Goal: Task Accomplishment & Management: Use online tool/utility

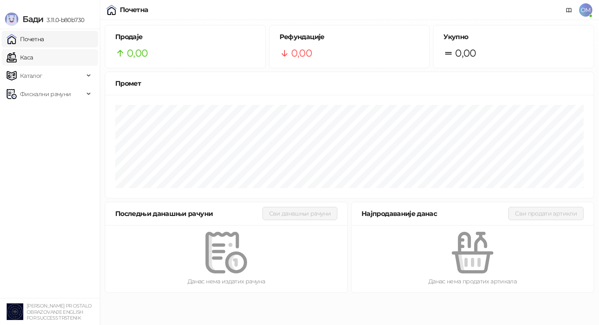
click at [33, 57] on link "Каса" at bounding box center [20, 57] width 26 height 17
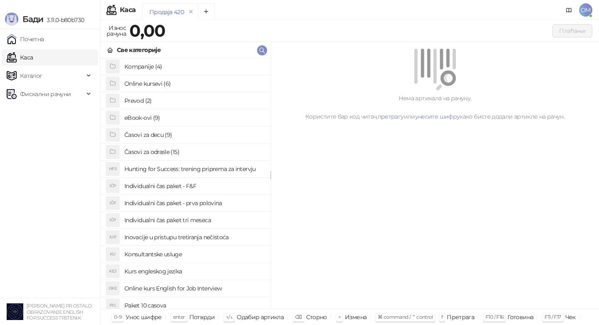
click at [185, 65] on h4 "Kompanije (4)" at bounding box center [193, 66] width 139 height 13
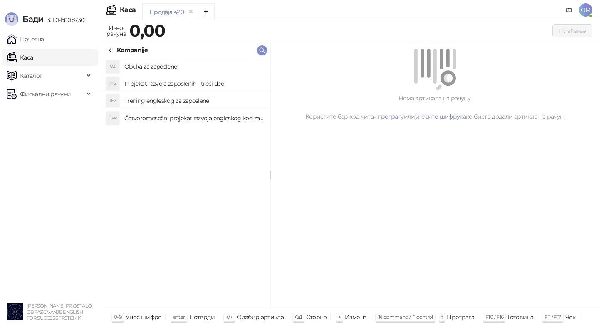
click at [33, 59] on link "Каса" at bounding box center [20, 57] width 26 height 17
click at [42, 94] on span "Фискални рачуни" at bounding box center [45, 94] width 51 height 17
click at [43, 76] on span "Каталог" at bounding box center [45, 75] width 77 height 17
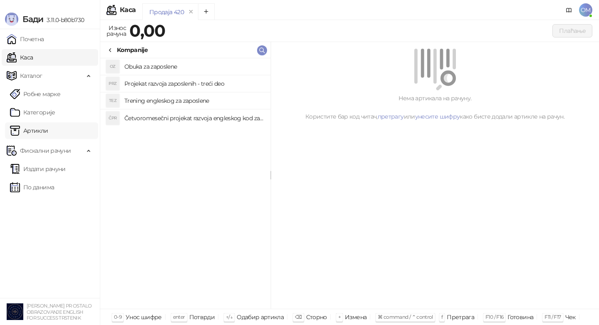
click at [45, 127] on link "Артикли" at bounding box center [29, 130] width 38 height 17
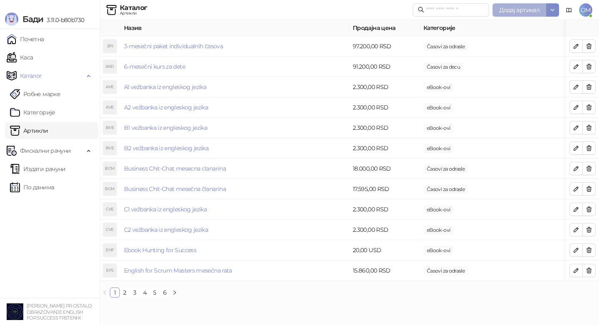
click at [538, 10] on span "Додај артикал" at bounding box center [519, 9] width 40 height 7
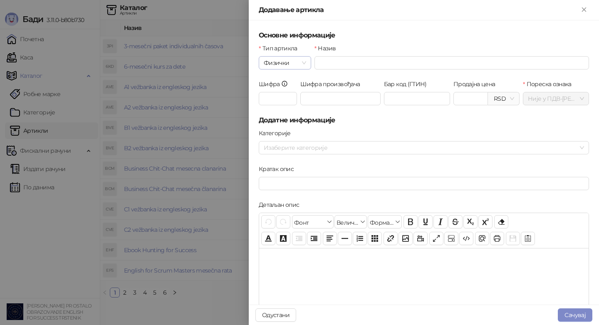
click at [280, 62] on span "Физички" at bounding box center [285, 63] width 42 height 12
click at [284, 109] on div "Услуга" at bounding box center [284, 105] width 38 height 9
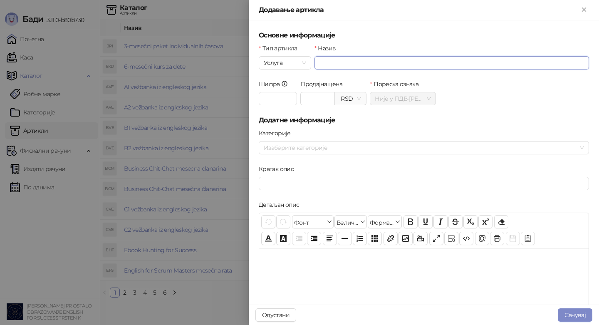
click at [346, 69] on input "Назив" at bounding box center [451, 62] width 274 height 13
type input "**********"
click at [312, 101] on input "Продајна цена" at bounding box center [318, 98] width 34 height 12
click at [341, 153] on div at bounding box center [419, 148] width 318 height 12
type input "********"
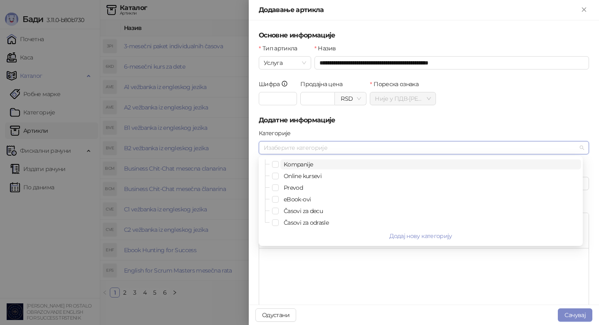
click at [337, 165] on span "Kompanije" at bounding box center [430, 164] width 301 height 10
click at [550, 96] on div "Шифра Валута Продајна цена ******** RSD Пореска ознака Није у ПДВ - А ( 0,00 %)" at bounding box center [423, 97] width 333 height 36
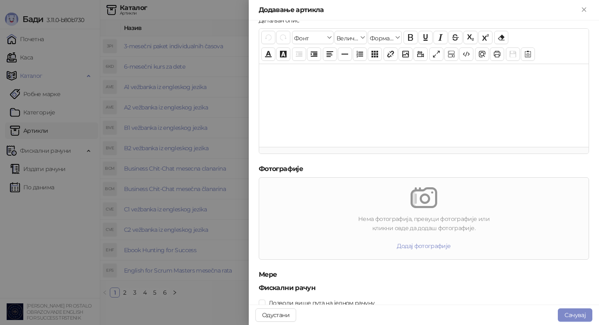
scroll to position [209, 0]
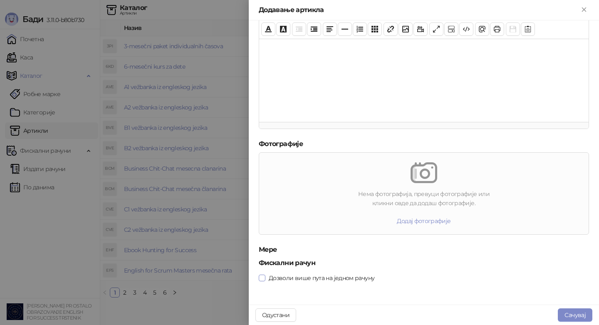
click at [370, 278] on span "Дозволи више пута на једном рачуну" at bounding box center [321, 277] width 112 height 9
click at [572, 316] on button "Сачувај" at bounding box center [575, 314] width 35 height 13
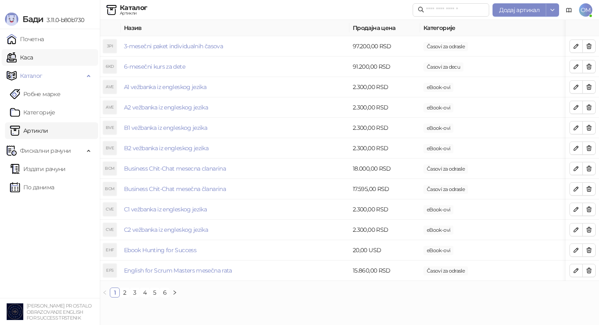
click at [19, 59] on link "Каса" at bounding box center [20, 57] width 26 height 17
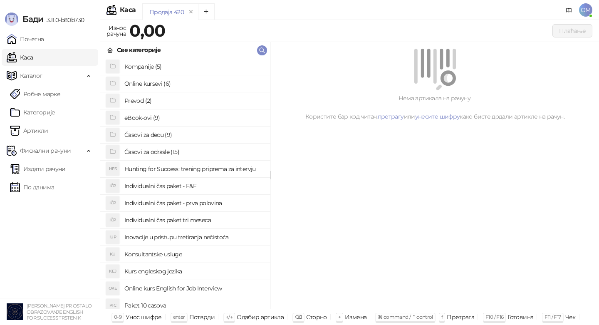
click at [141, 64] on h4 "Kompanije (5)" at bounding box center [193, 66] width 139 height 13
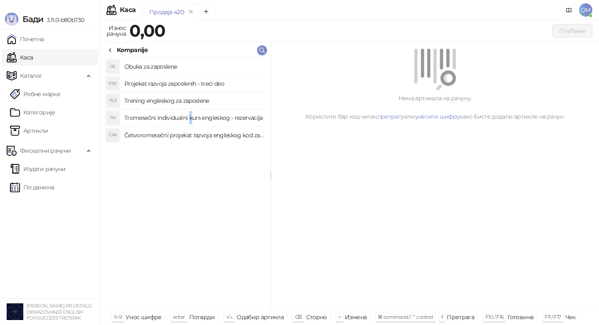
click at [190, 120] on h4 "Tromesečni individualni kurs engleskog - rezervacija" at bounding box center [193, 117] width 139 height 13
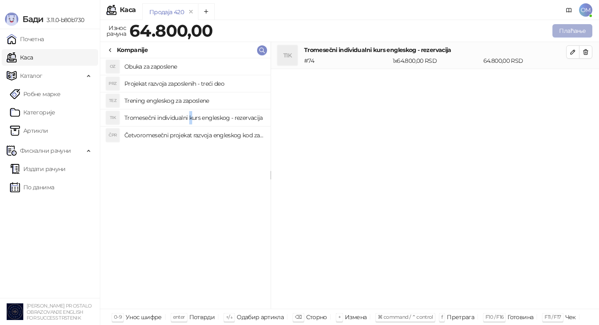
click at [563, 30] on button "Плаћање" at bounding box center [572, 30] width 40 height 13
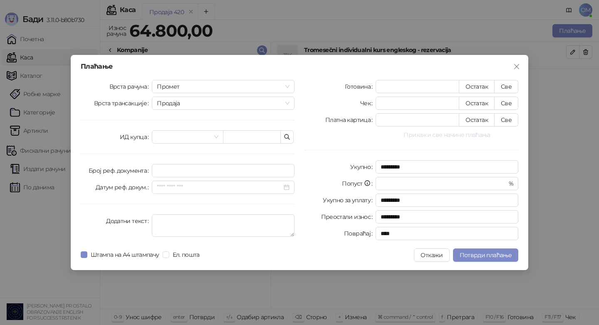
click at [469, 134] on button "Прикажи све начине плаћања" at bounding box center [446, 135] width 143 height 10
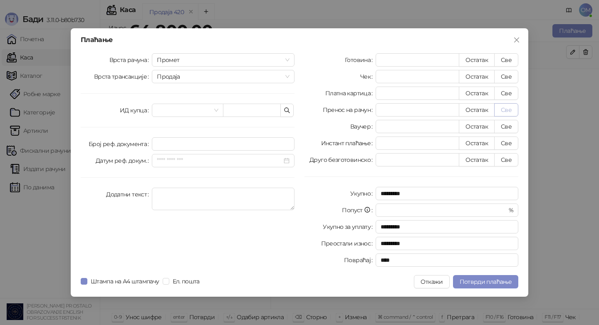
click at [512, 106] on button "Све" at bounding box center [506, 109] width 24 height 13
type input "*****"
type input "****"
click at [246, 111] on input "text" at bounding box center [252, 110] width 58 height 13
paste input "*********"
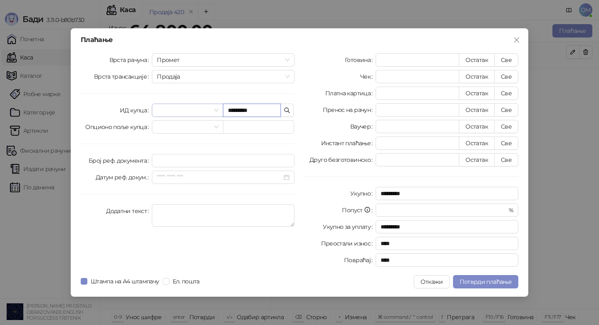
type input "*********"
click at [195, 109] on input "search" at bounding box center [184, 110] width 54 height 12
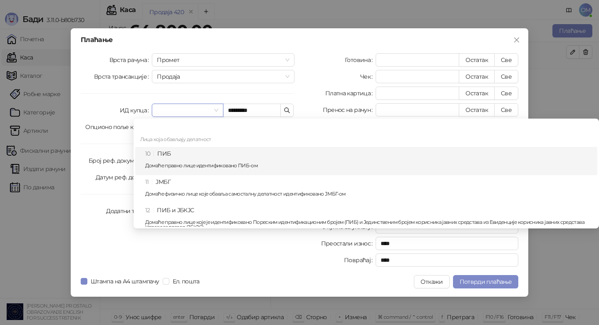
click at [187, 150] on div "10 ПИБ Домаће правно лице идентификовано ПИБ-ом" at bounding box center [368, 161] width 447 height 24
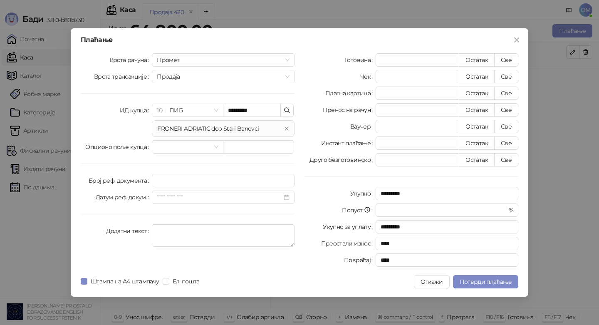
click at [312, 96] on div "Платна картица" at bounding box center [339, 92] width 71 height 13
click at [477, 281] on span "Потврди плаћање" at bounding box center [485, 281] width 52 height 7
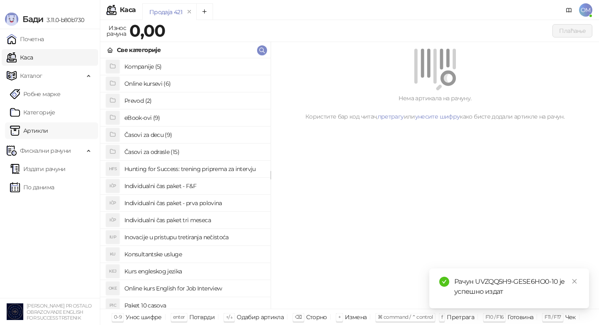
click at [48, 137] on link "Артикли" at bounding box center [29, 130] width 38 height 17
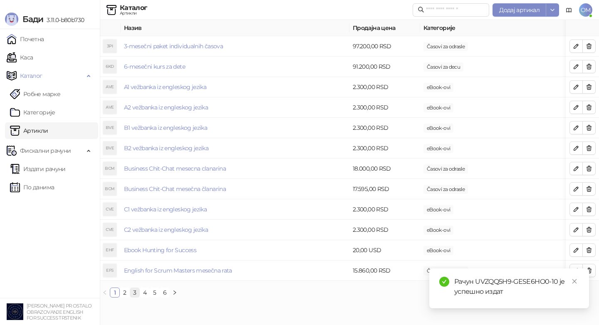
click at [136, 297] on link "3" at bounding box center [134, 292] width 9 height 9
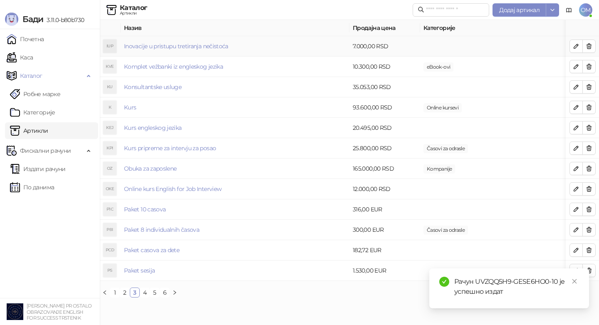
click at [200, 53] on td "Inovacije u pristupu tretiranja nečistoća" at bounding box center [235, 46] width 229 height 20
click at [259, 48] on td "Inovacije u pristupu tretiranja nečistoća" at bounding box center [235, 46] width 229 height 20
click at [578, 49] on span "button" at bounding box center [576, 46] width 7 height 8
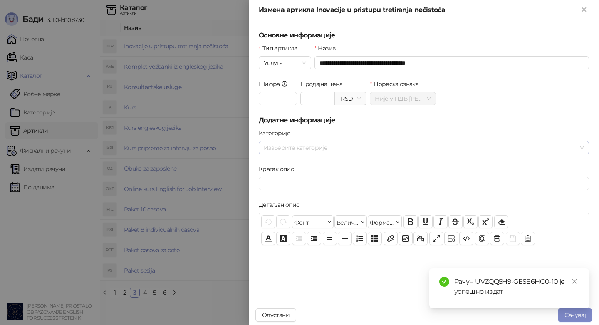
click at [557, 150] on div at bounding box center [419, 148] width 318 height 12
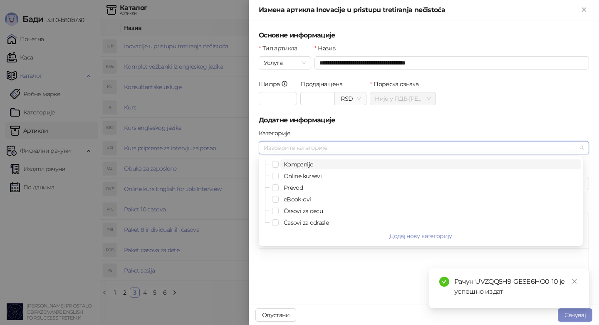
click at [527, 166] on span "Kompanije" at bounding box center [430, 164] width 301 height 10
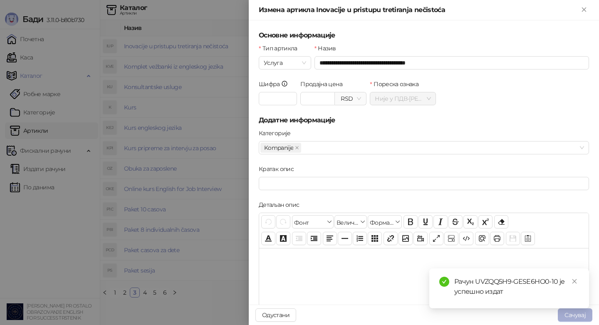
click at [575, 315] on button "Сачувај" at bounding box center [575, 314] width 35 height 13
